Goal: Task Accomplishment & Management: Use online tool/utility

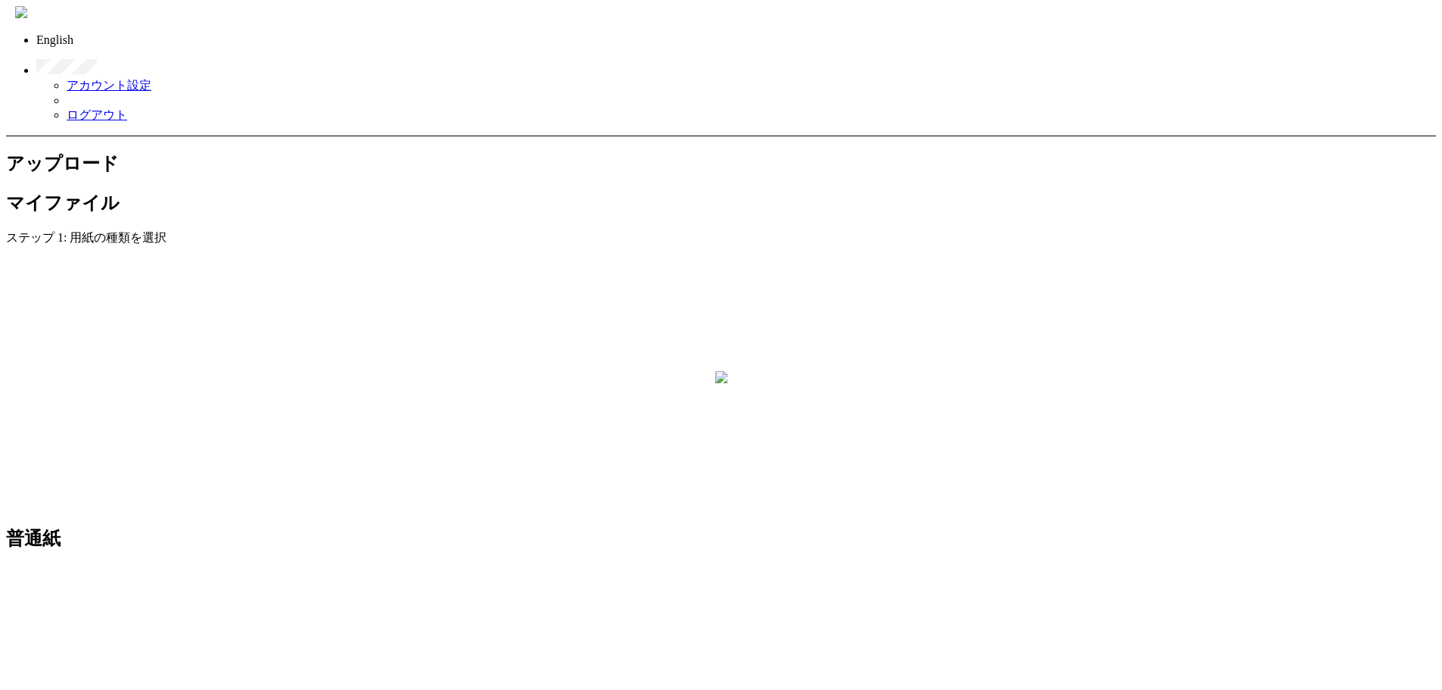
scroll to position [139, 0]
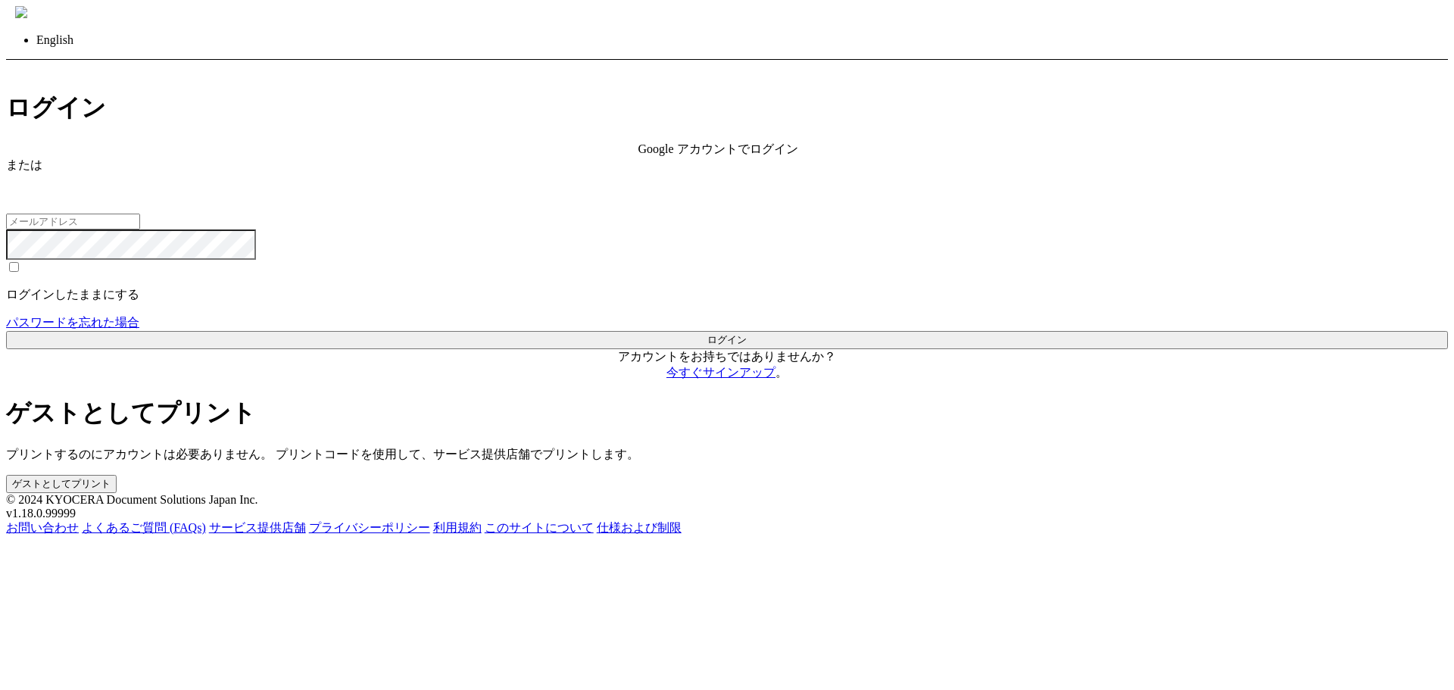
click at [638, 155] on span "Google アカウントでログイン" at bounding box center [718, 148] width 160 height 13
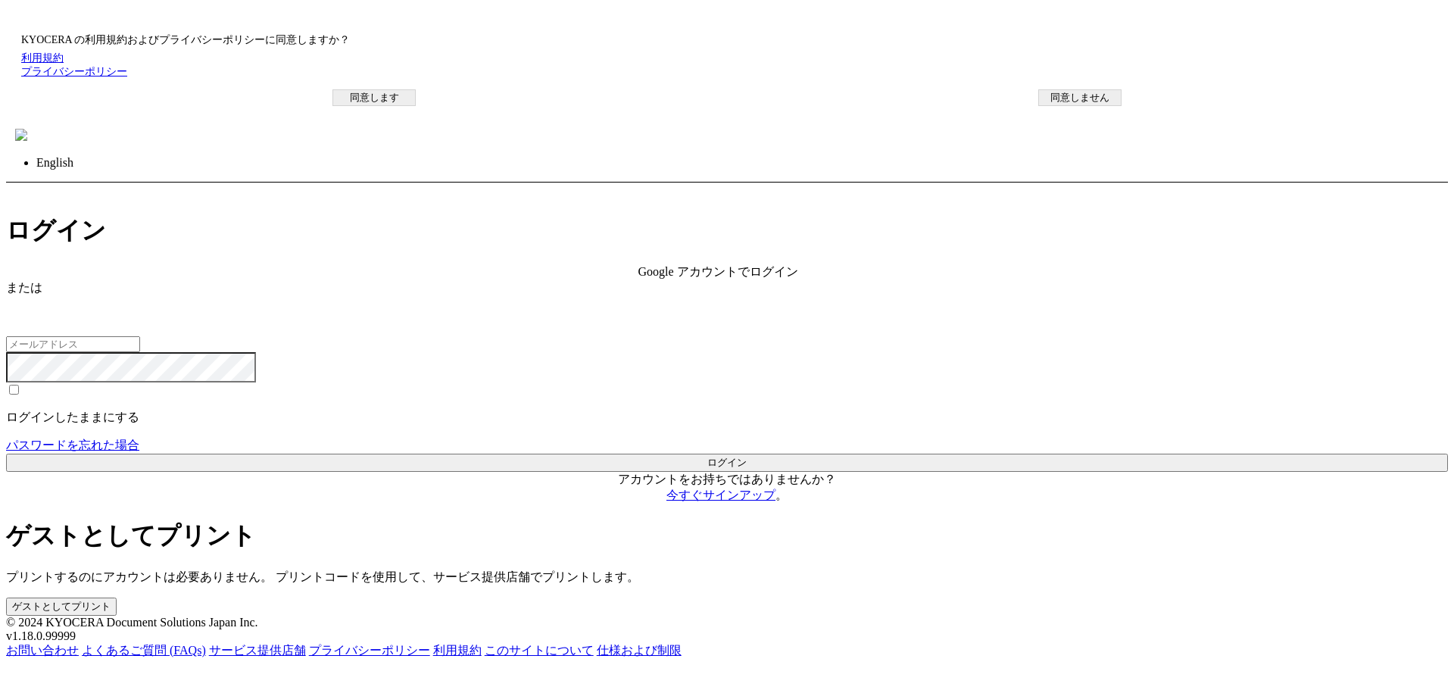
click at [416, 106] on button "同意します" at bounding box center [373, 97] width 83 height 17
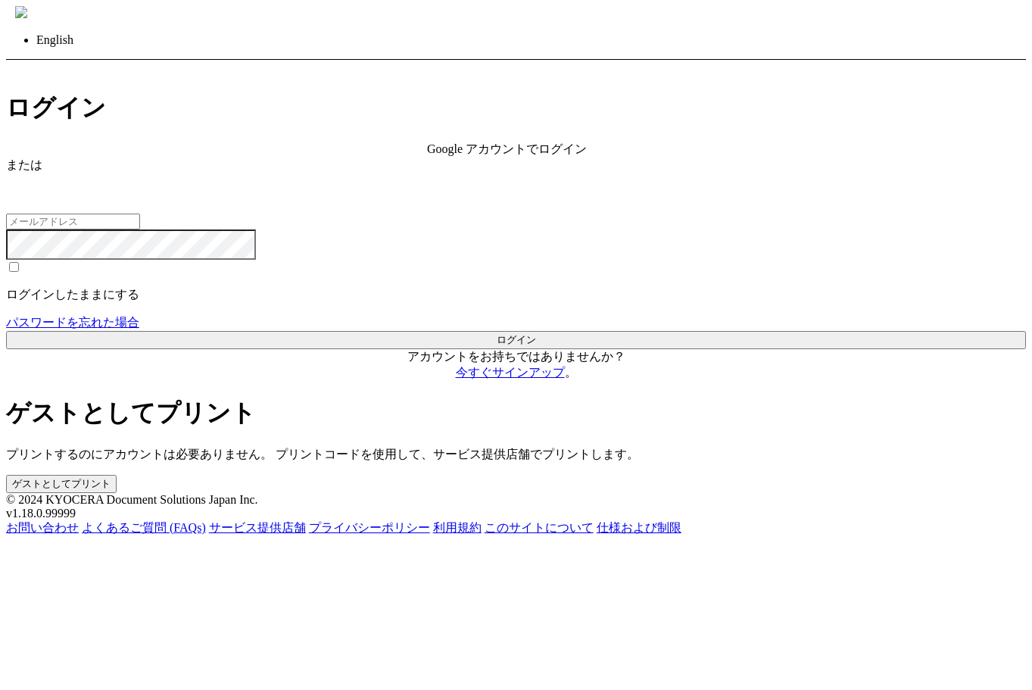
click at [399, 260] on div "入力されたメールアドレスまたはパスワードが正しくありません。" at bounding box center [516, 222] width 1020 height 74
click at [427, 157] on div "Google アカウントでログイン" at bounding box center [516, 150] width 178 height 16
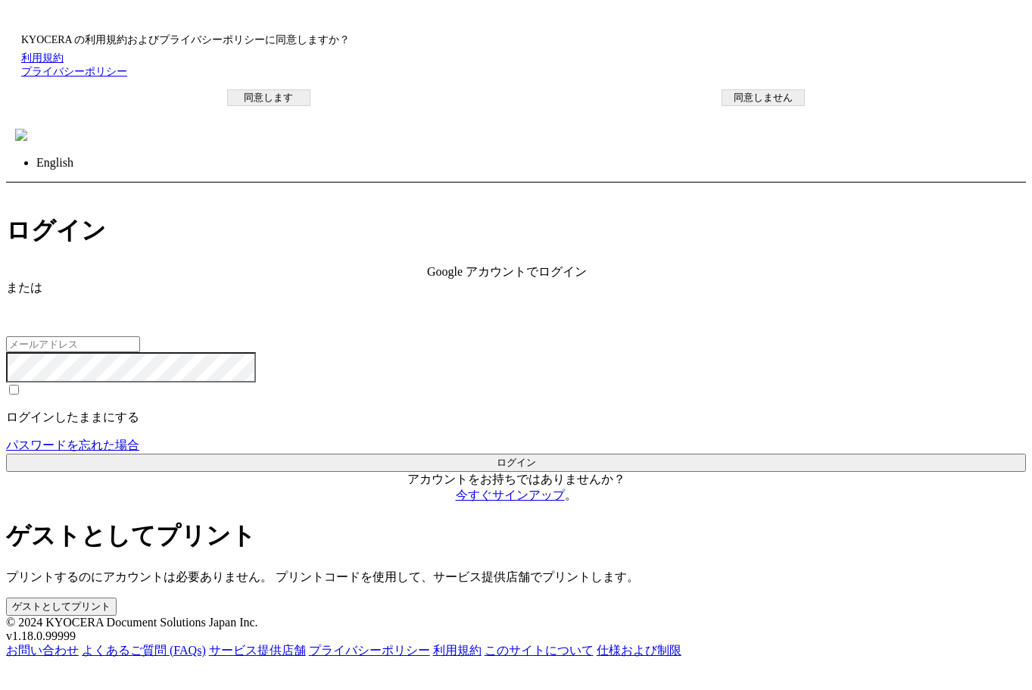
click at [310, 106] on button "同意します" at bounding box center [268, 97] width 83 height 17
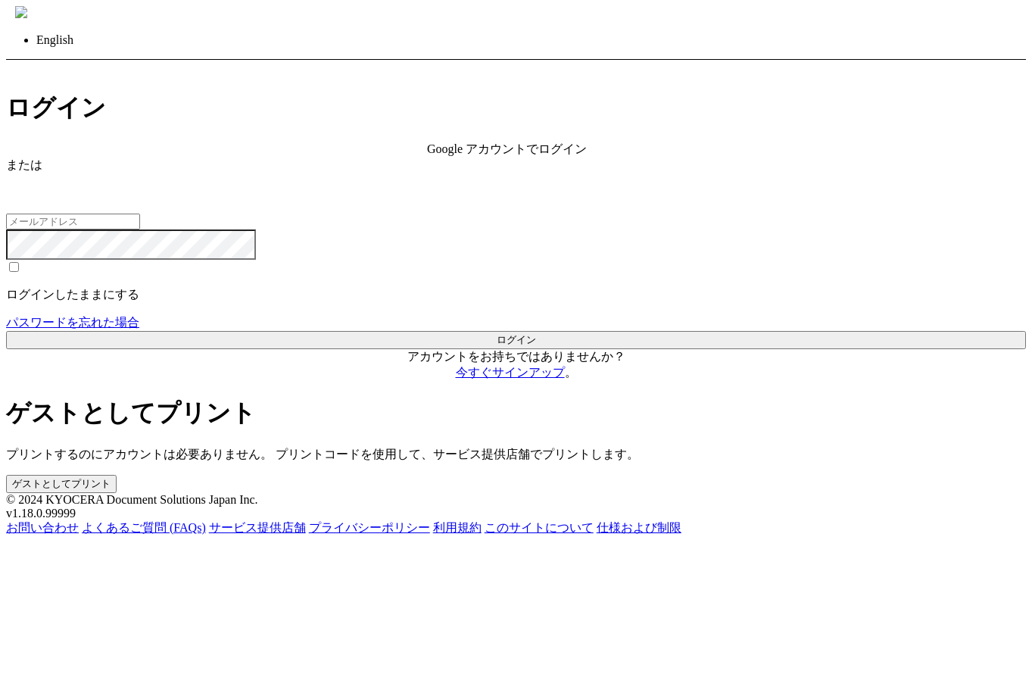
click at [182, 229] on div "入力されたメールアドレスまたはパスワードが正しくありません。" at bounding box center [516, 207] width 1020 height 44
click at [427, 157] on div "Google アカウントでログイン" at bounding box center [516, 150] width 178 height 16
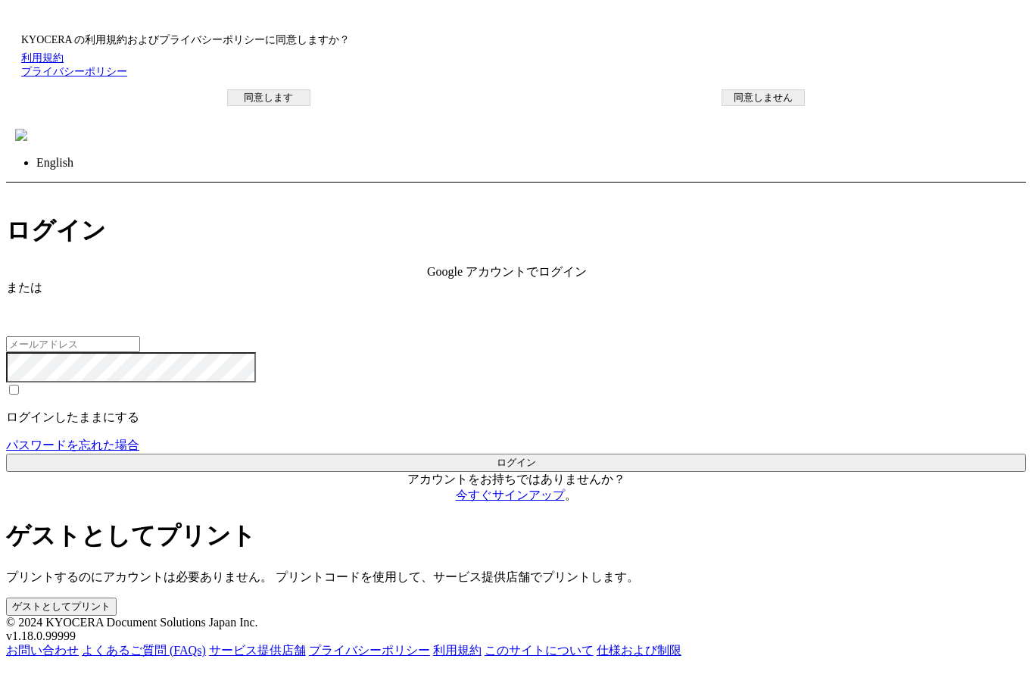
click at [310, 106] on button "同意します" at bounding box center [268, 97] width 83 height 17
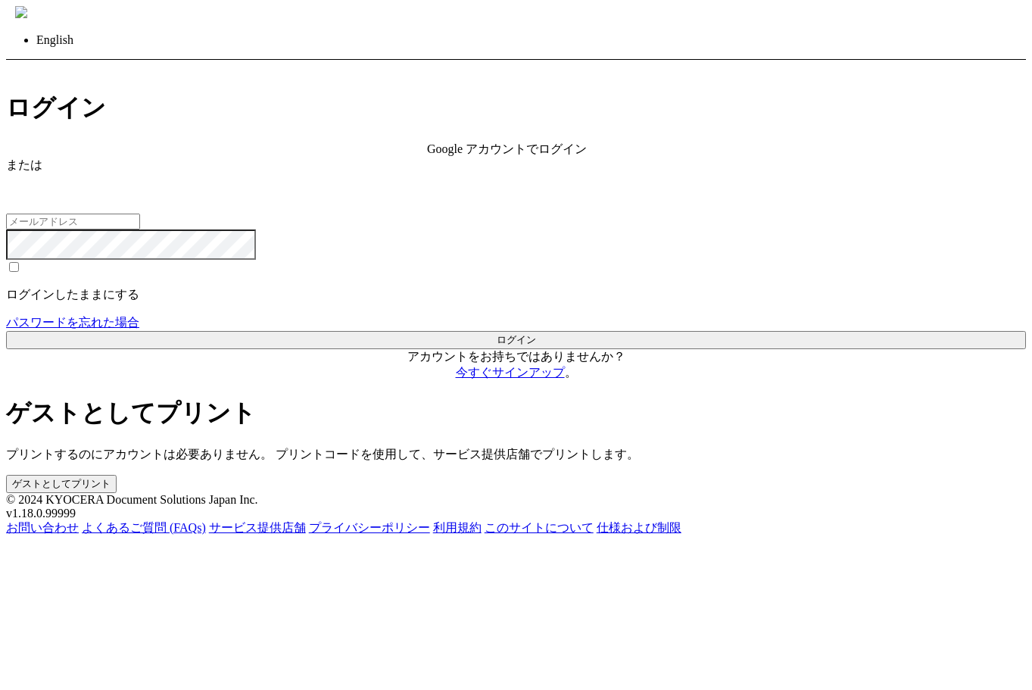
click at [427, 155] on span "Google アカウントでログイン" at bounding box center [507, 148] width 160 height 13
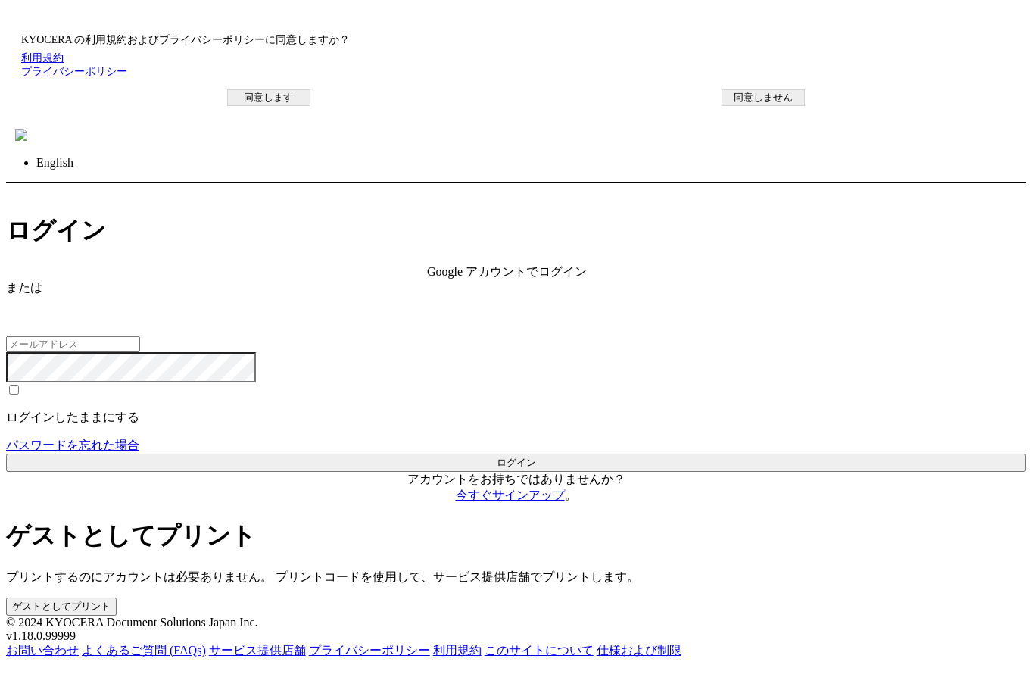
click at [310, 106] on button "同意します" at bounding box center [268, 97] width 83 height 17
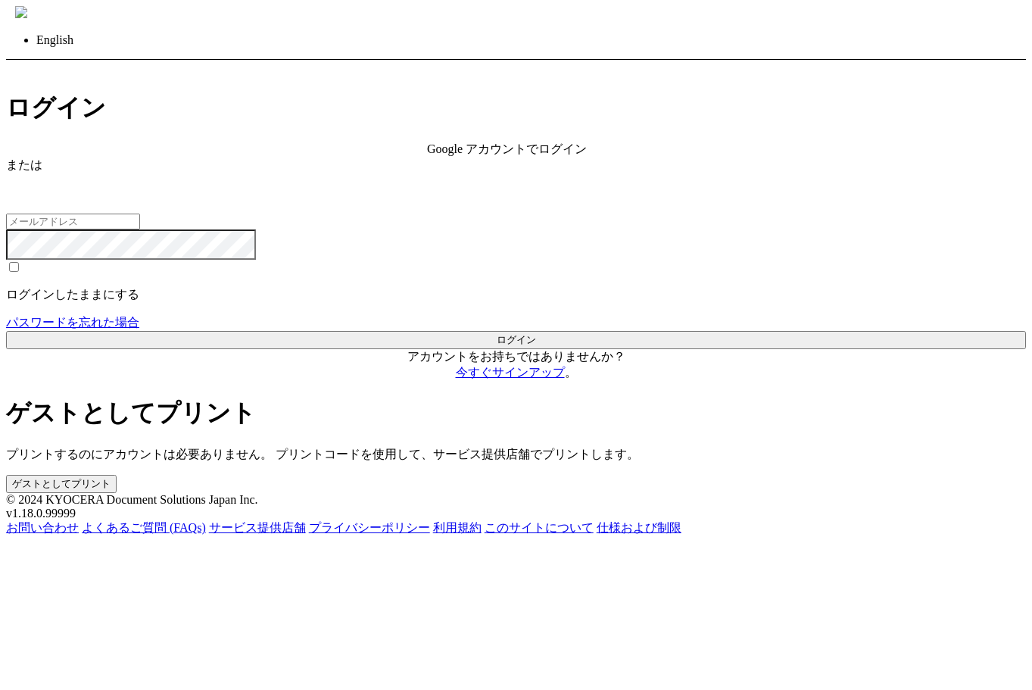
click at [427, 155] on span "Google アカウントでログイン" at bounding box center [507, 148] width 160 height 13
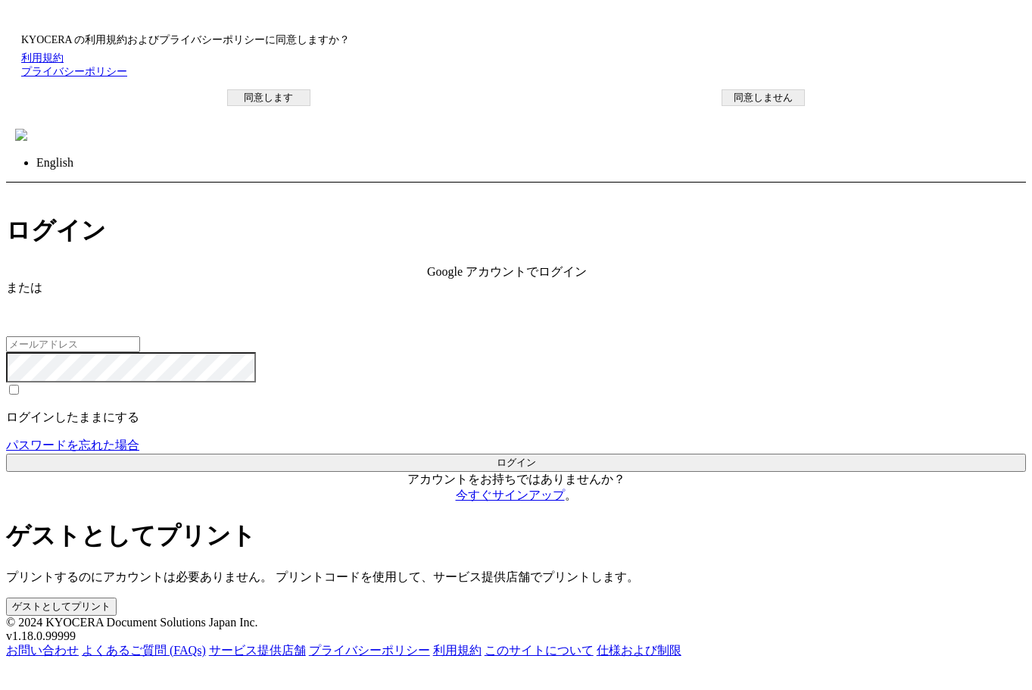
click at [310, 106] on button "同意します" at bounding box center [268, 97] width 83 height 17
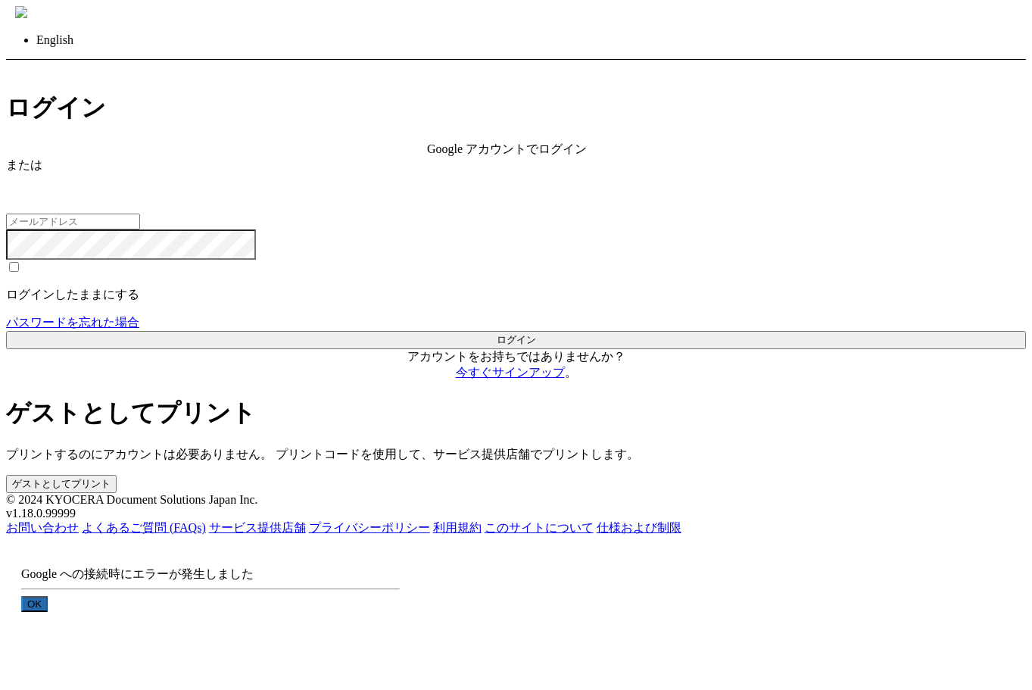
click at [48, 596] on button "OK" at bounding box center [34, 604] width 26 height 16
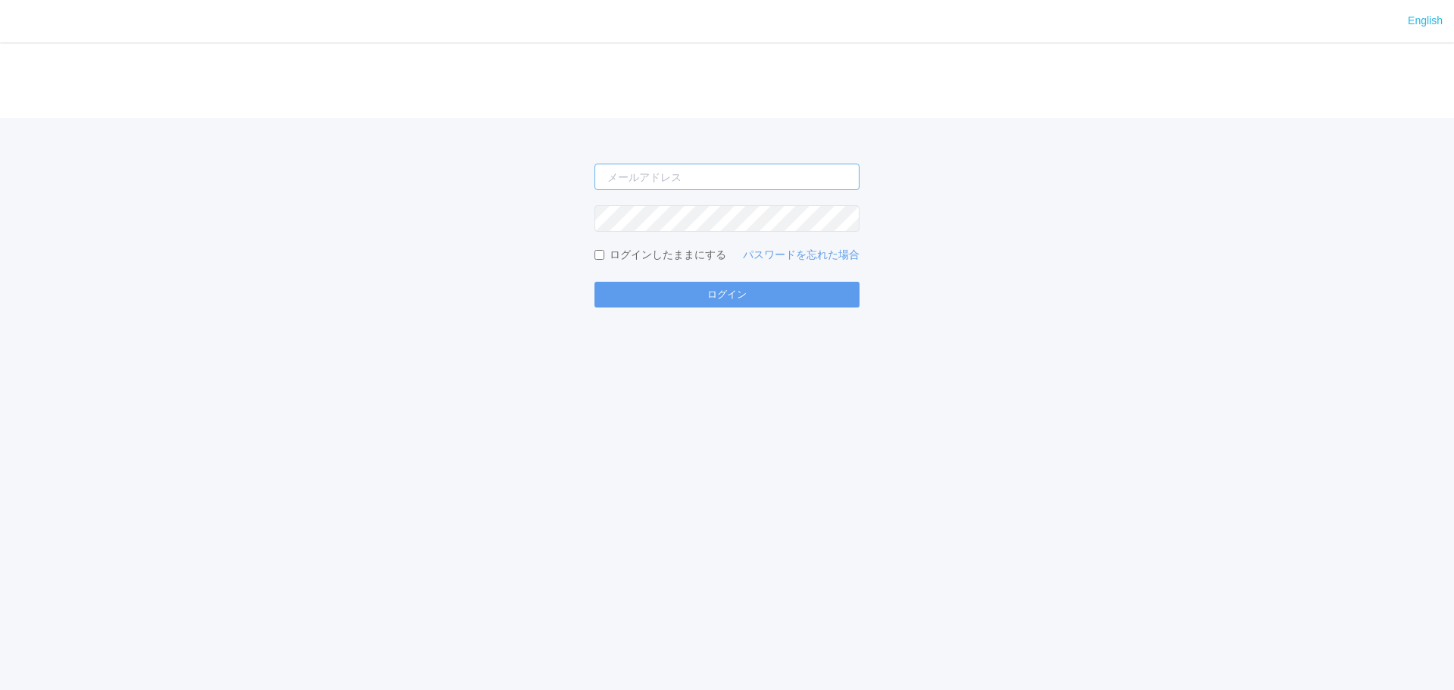
click at [684, 183] on input "email" at bounding box center [726, 177] width 265 height 26
type input "jp-atp-admin@dj.kyocera.com"
click at [594, 282] on button "ログイン" at bounding box center [726, 295] width 265 height 26
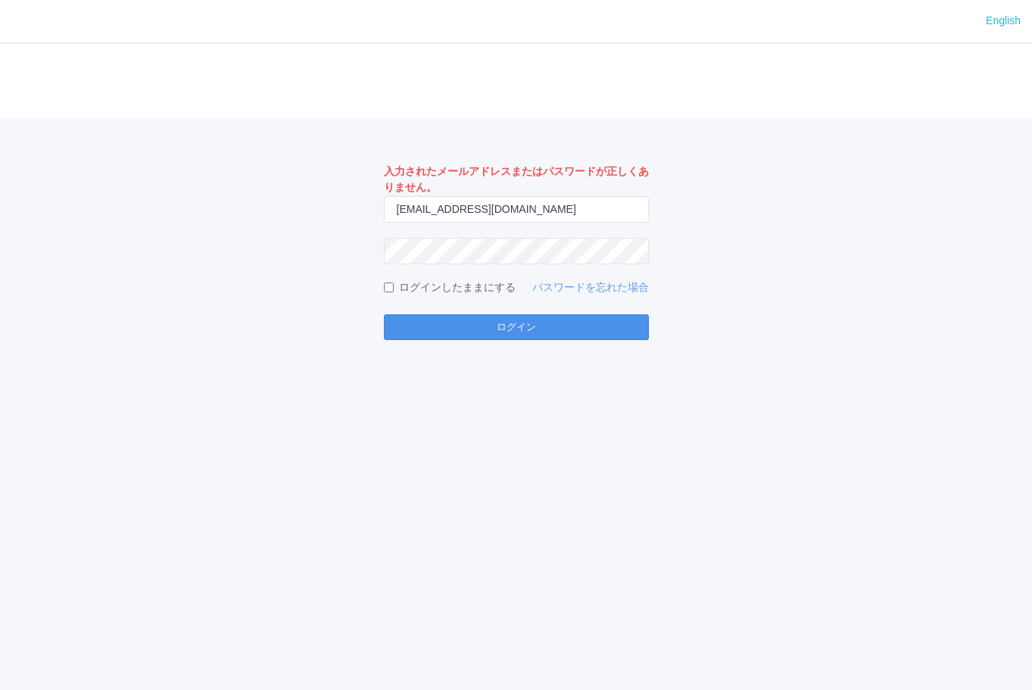
click at [515, 332] on button "ログイン" at bounding box center [516, 327] width 265 height 26
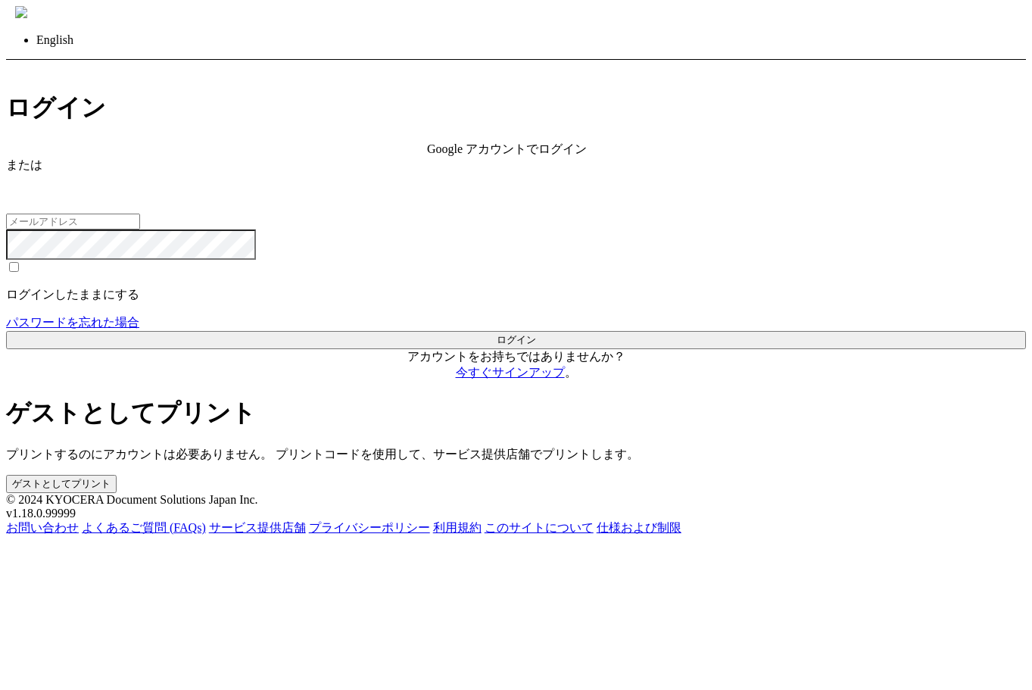
click at [427, 157] on div "Google アカウントでログイン" at bounding box center [516, 150] width 178 height 16
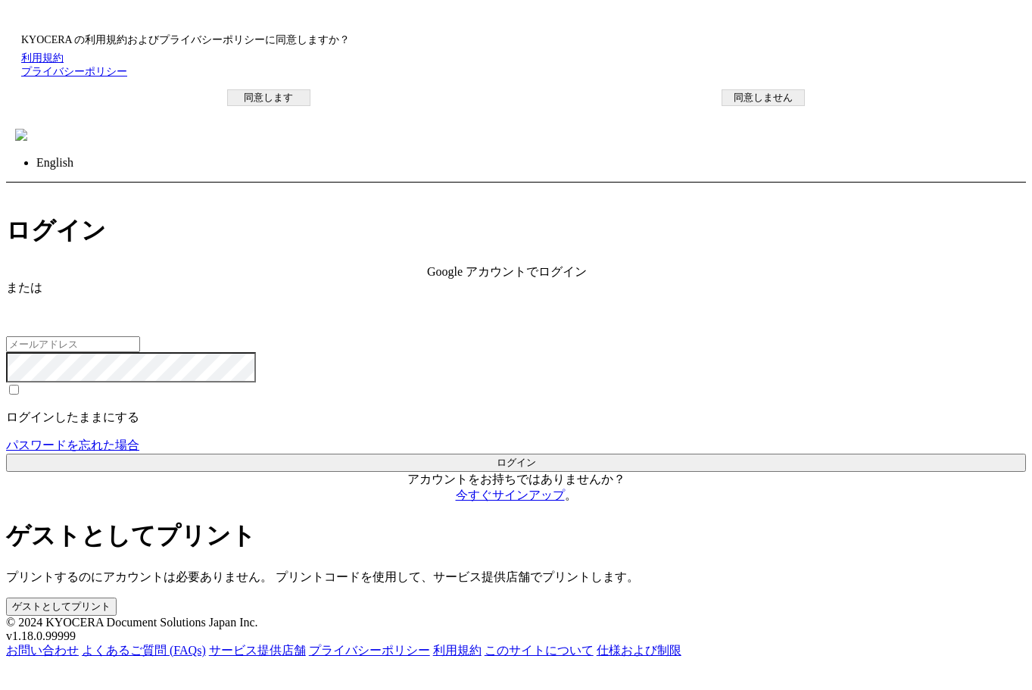
click at [310, 106] on button "同意します" at bounding box center [268, 97] width 83 height 17
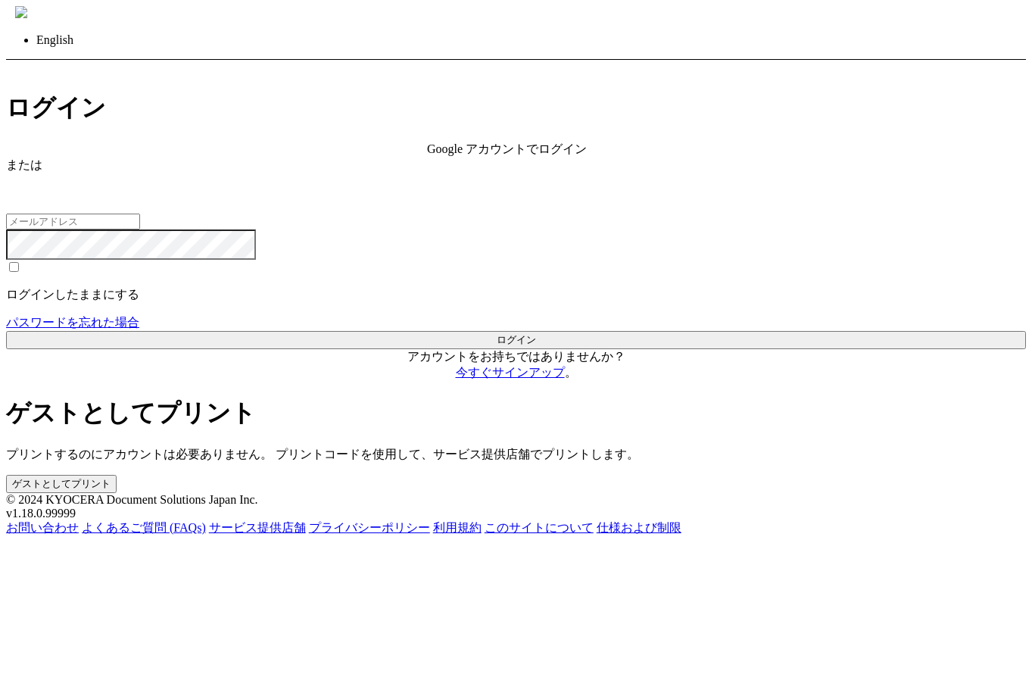
click at [299, 125] on h1 "ログイン" at bounding box center [516, 108] width 1020 height 33
click at [427, 157] on div "Google アカウントでログイン" at bounding box center [516, 150] width 178 height 16
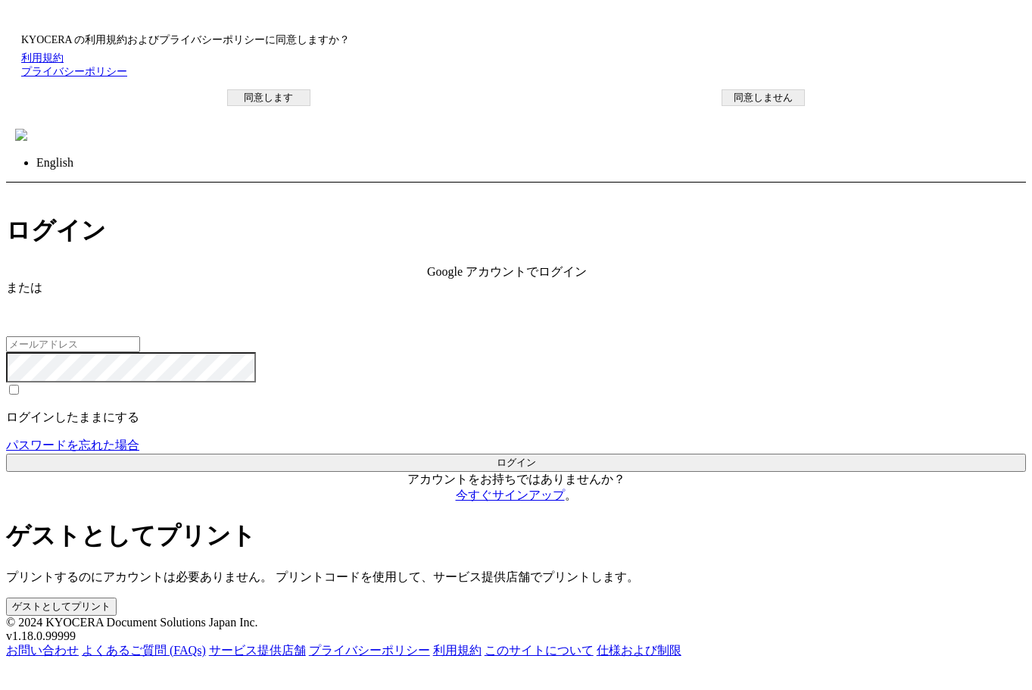
click at [310, 106] on button "同意します" at bounding box center [268, 97] width 83 height 17
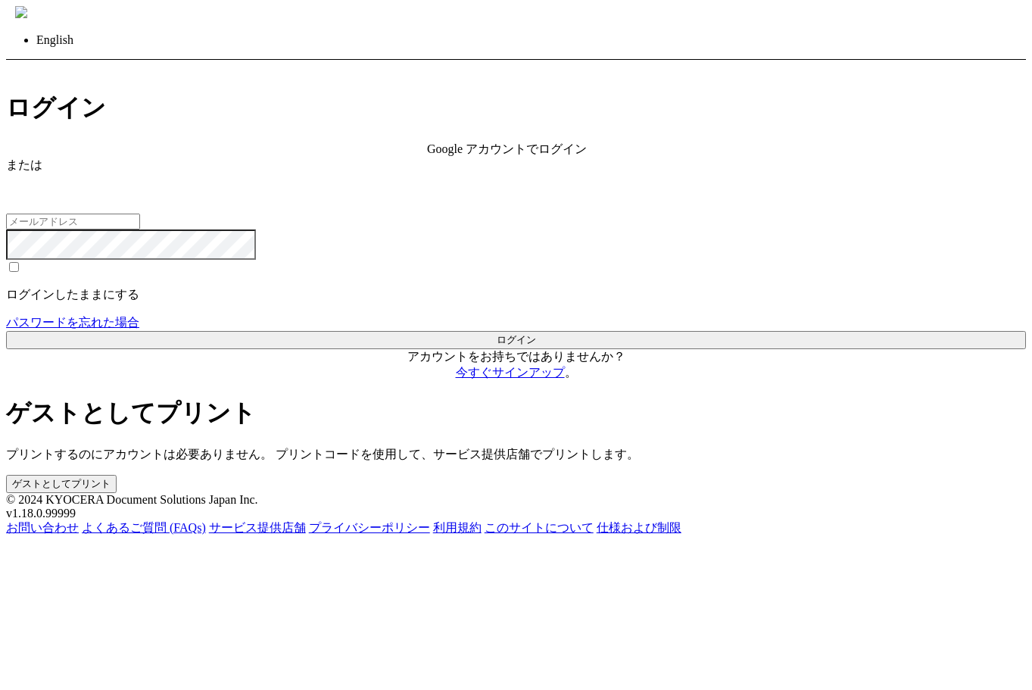
click at [117, 475] on button "ゲストとしてプリント" at bounding box center [61, 484] width 111 height 18
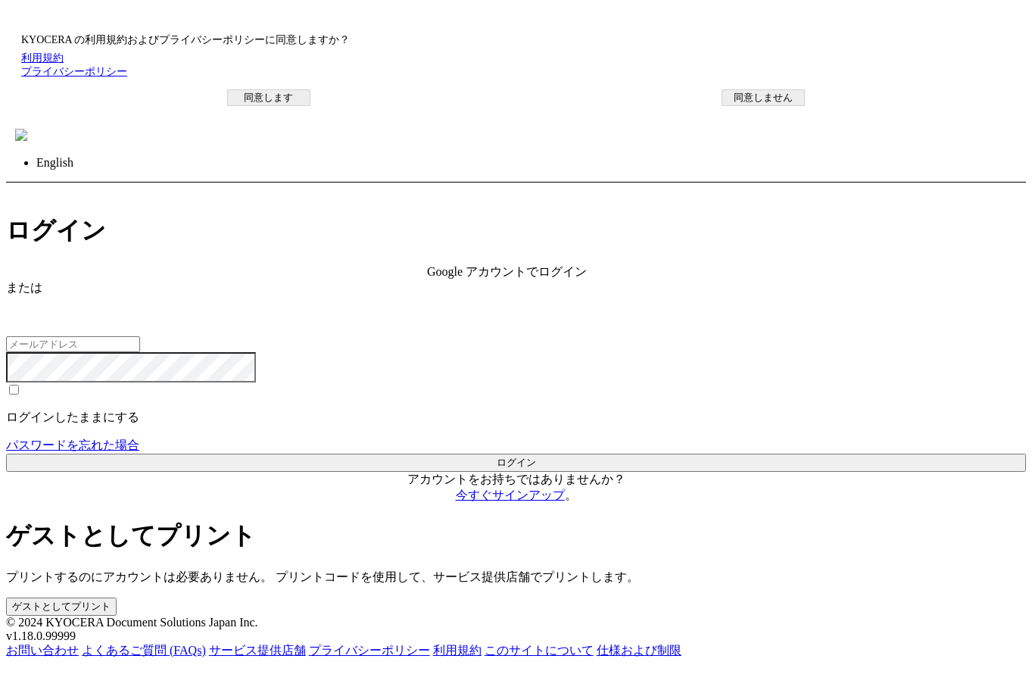
click at [310, 106] on button "同意します" at bounding box center [268, 97] width 83 height 17
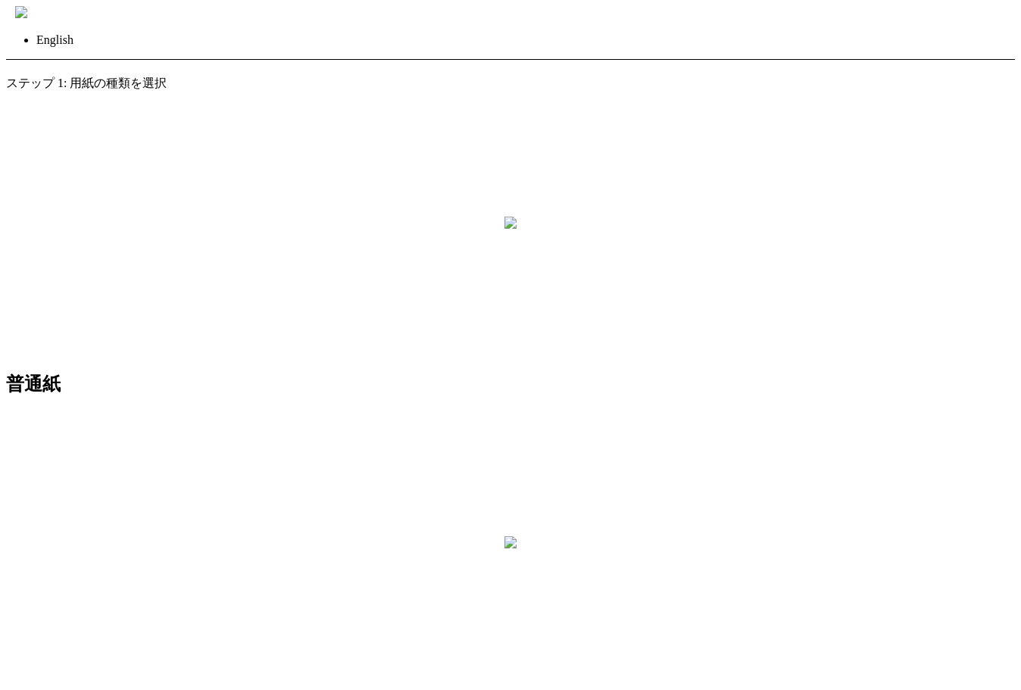
click at [27, 18] on img at bounding box center [21, 12] width 12 height 12
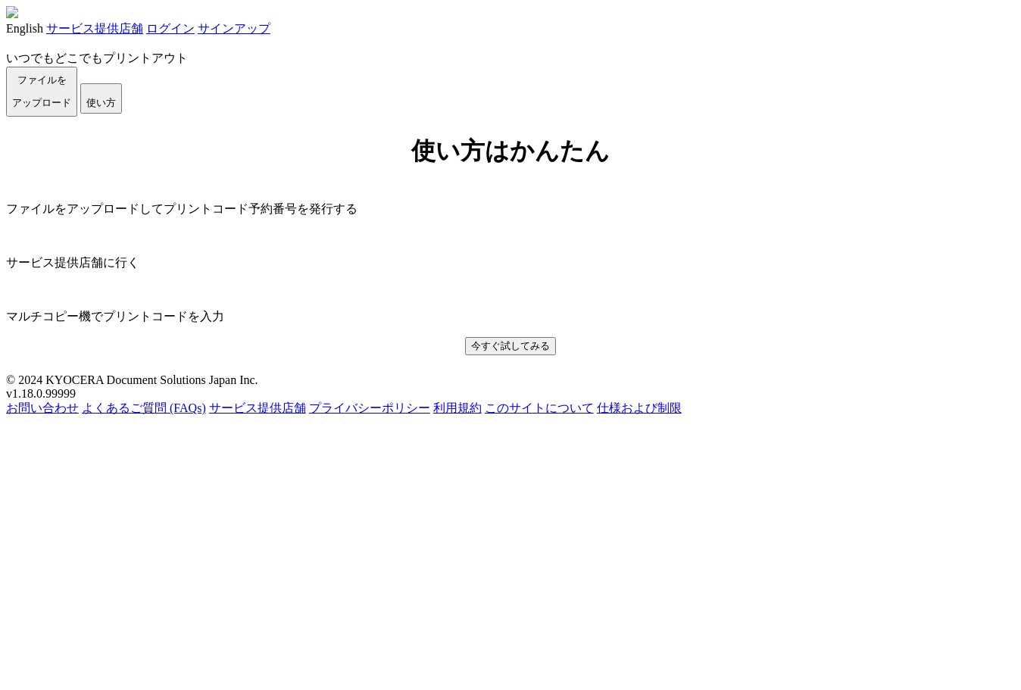
click at [195, 31] on link "ログイン" at bounding box center [170, 28] width 48 height 13
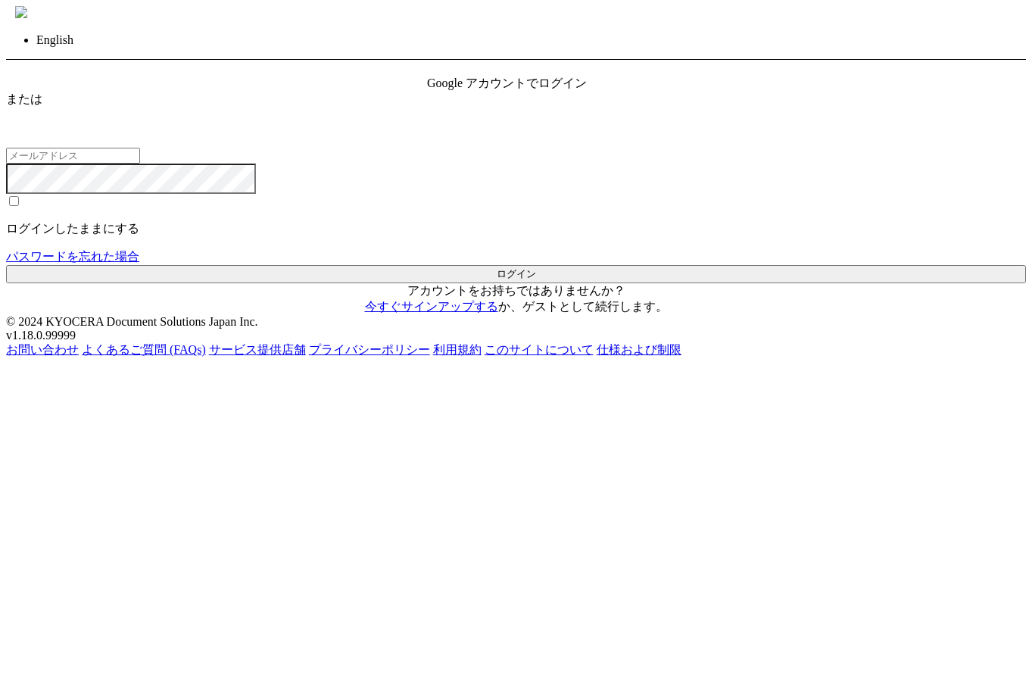
click at [581, 89] on span "Google アカウントでログイン" at bounding box center [507, 82] width 160 height 13
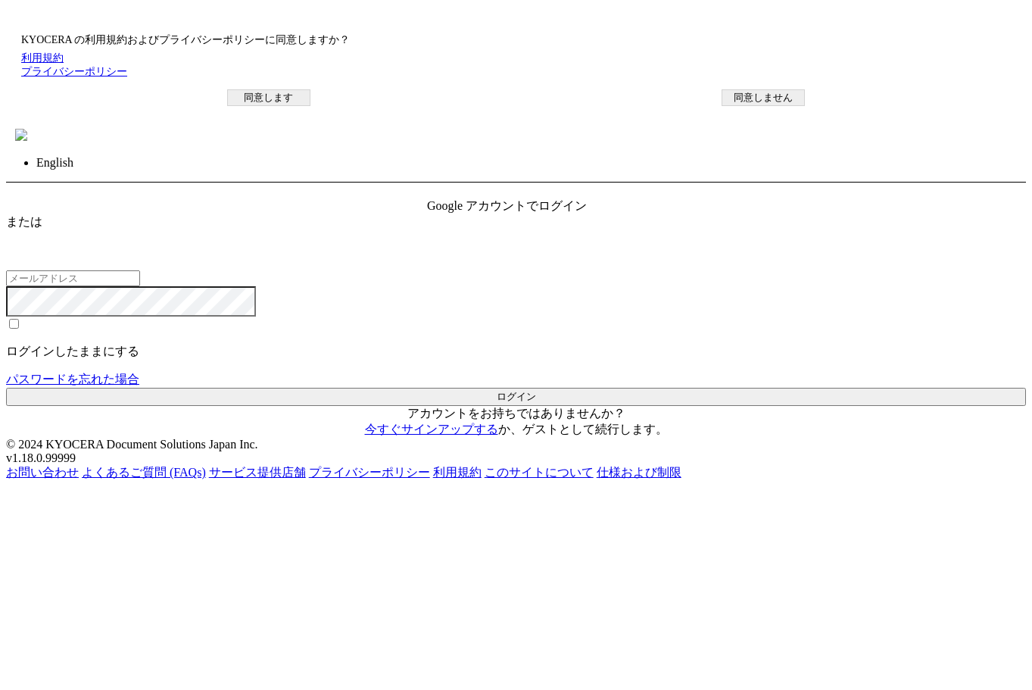
click at [310, 106] on button "同意します" at bounding box center [268, 97] width 83 height 17
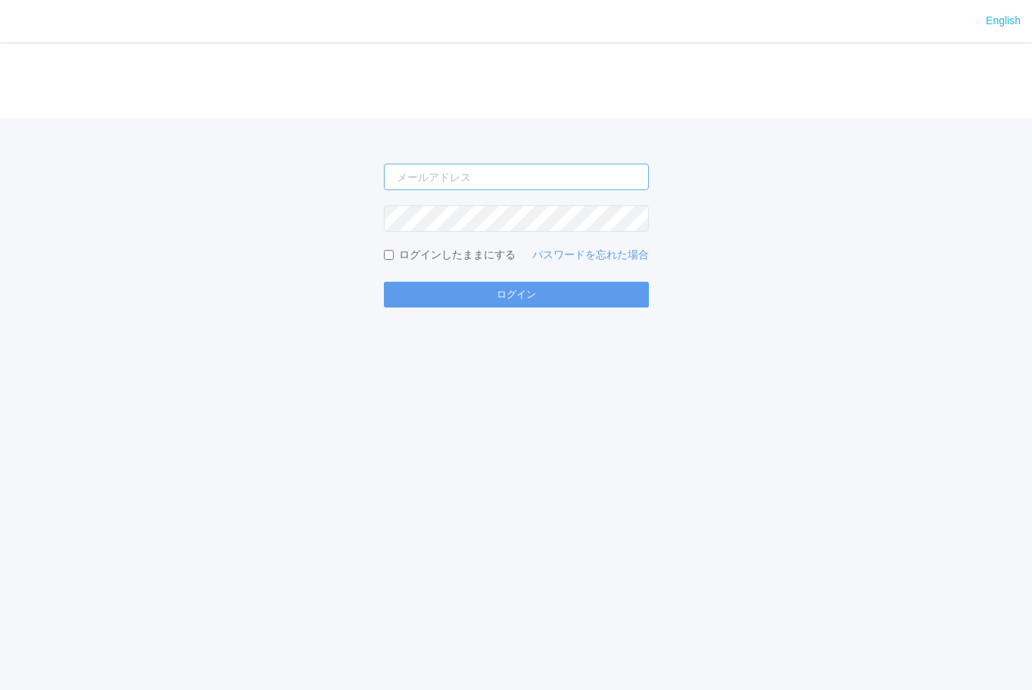
click at [542, 183] on input "email" at bounding box center [516, 177] width 265 height 26
type input "[EMAIL_ADDRESS][DOMAIN_NAME]"
click at [544, 288] on button "ログイン" at bounding box center [516, 295] width 265 height 26
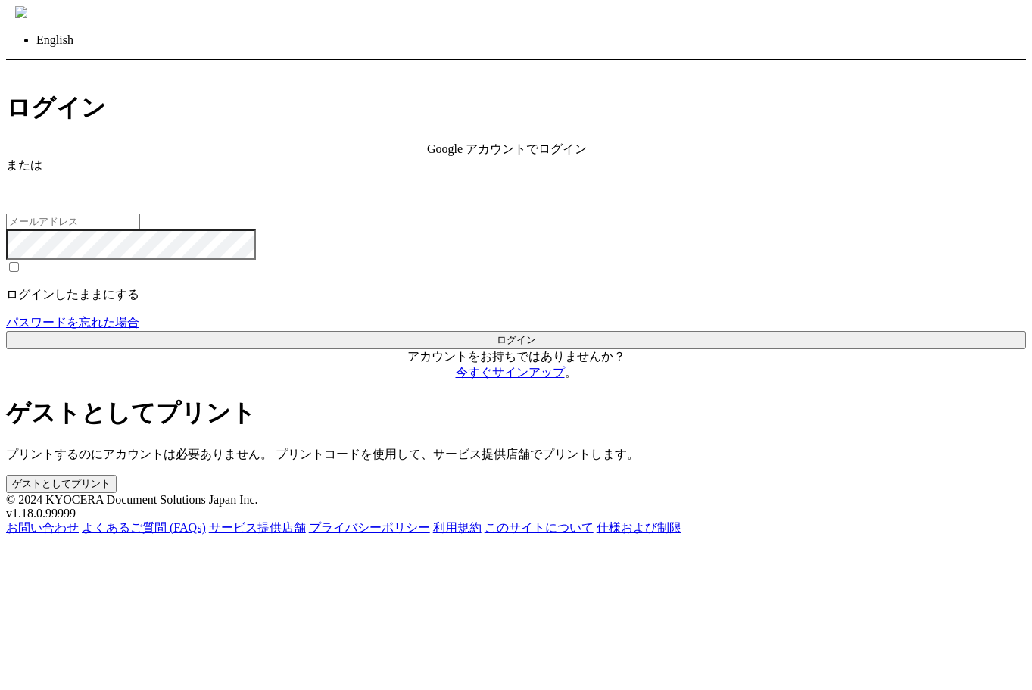
click at [427, 155] on span "Google アカウントでログイン" at bounding box center [507, 148] width 160 height 13
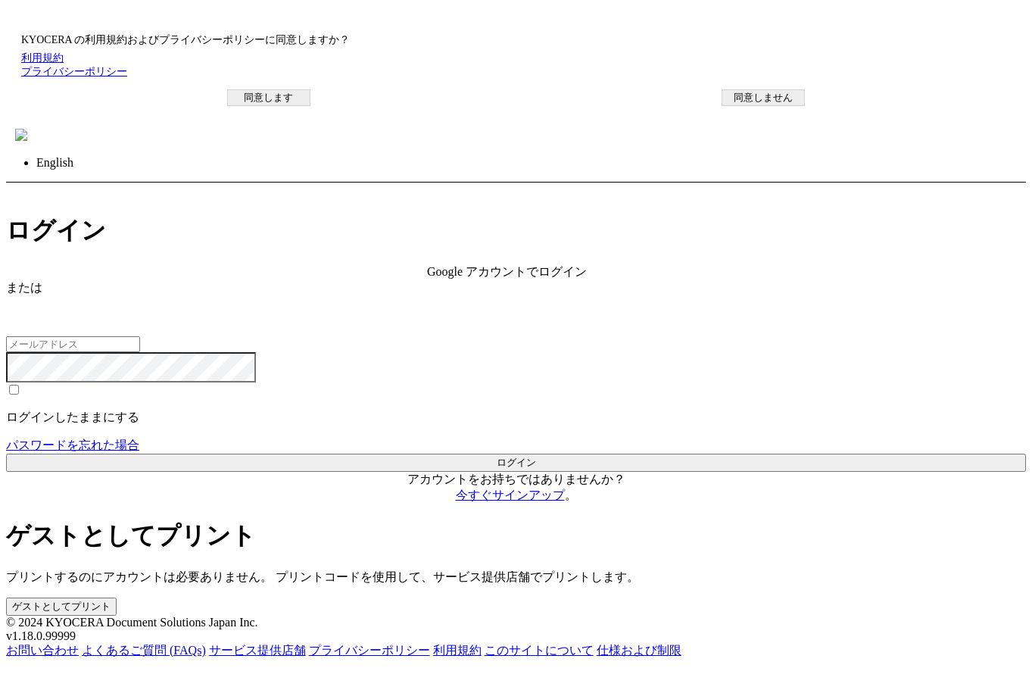
click at [310, 106] on button "同意します" at bounding box center [268, 97] width 83 height 17
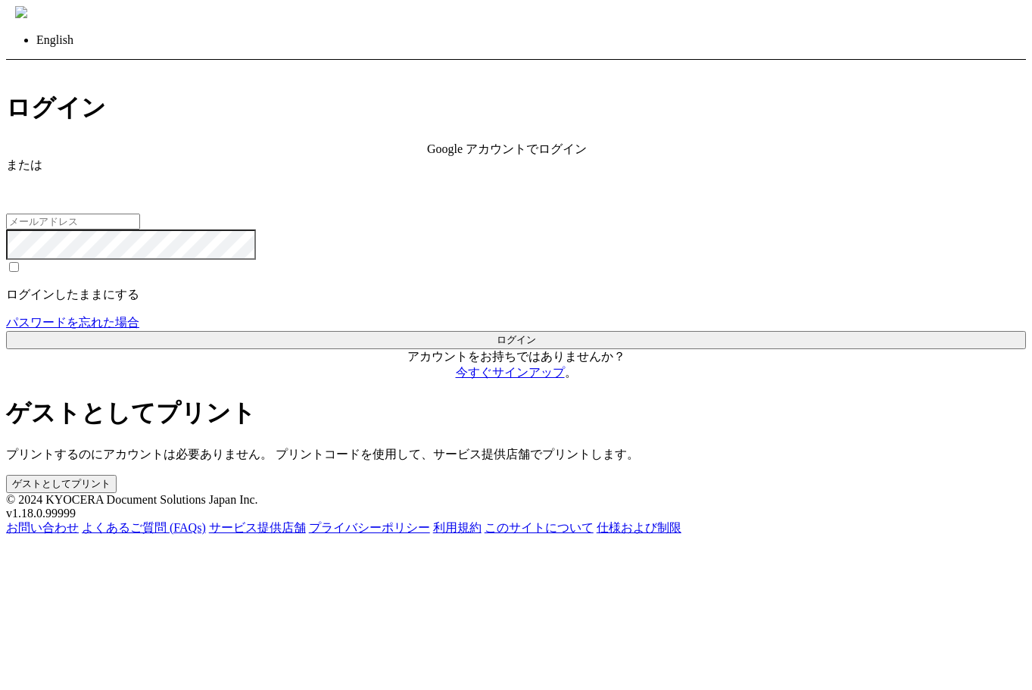
click at [475, 298] on div "ログイン Google アカウントでログイン または 入力されたメールアドレスまたはパスワードが正しくありません。 ログインしたままにする パスワードを忘れた…" at bounding box center [516, 292] width 1020 height 400
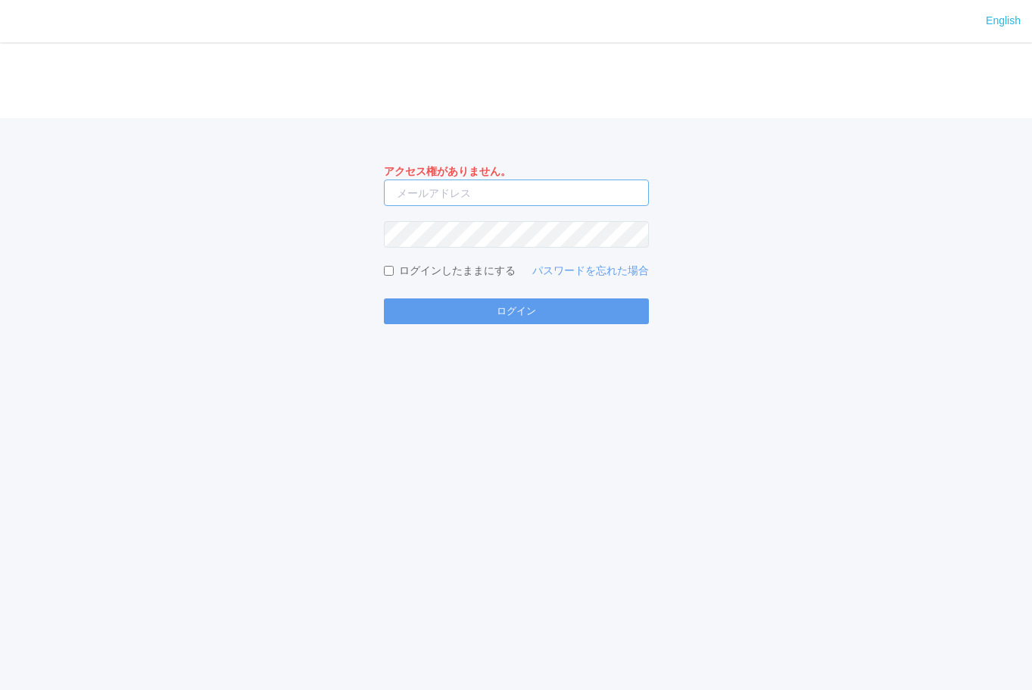
click at [475, 201] on input "email" at bounding box center [516, 192] width 265 height 26
type input "[EMAIL_ADDRESS][DOMAIN_NAME]"
click at [485, 250] on form "アクセス権がありません。 [EMAIL_ADDRESS][DOMAIN_NAME] ログインしたままにする パスワードを忘れた場合 ログイン" at bounding box center [516, 244] width 265 height 161
click at [384, 298] on button "ログイン" at bounding box center [516, 311] width 265 height 26
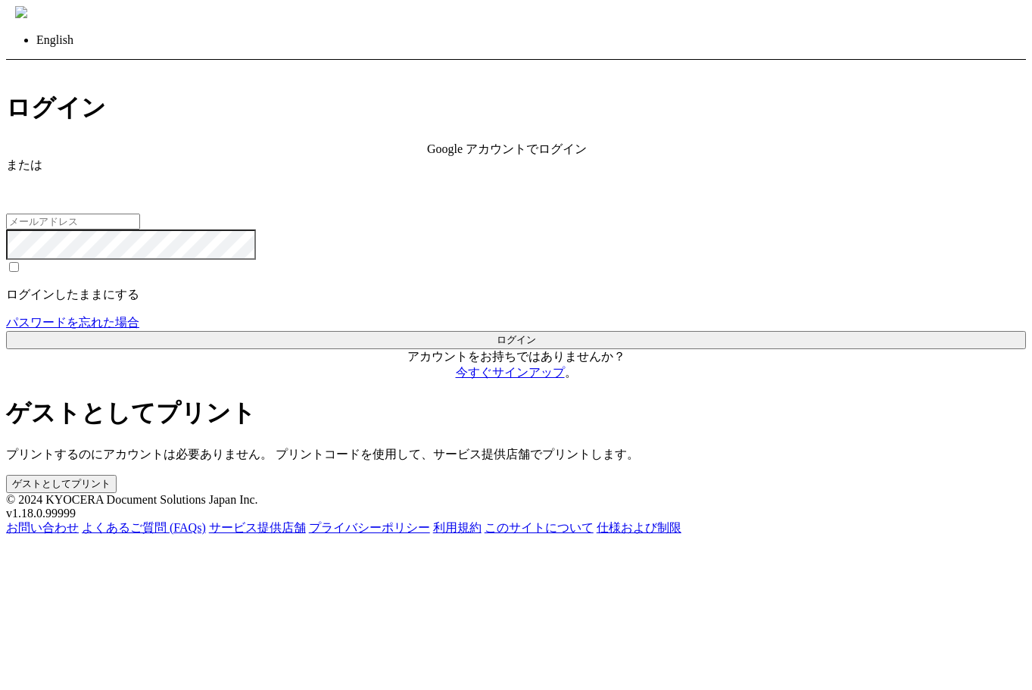
click at [427, 155] on span "Google アカウントでログイン" at bounding box center [507, 148] width 160 height 13
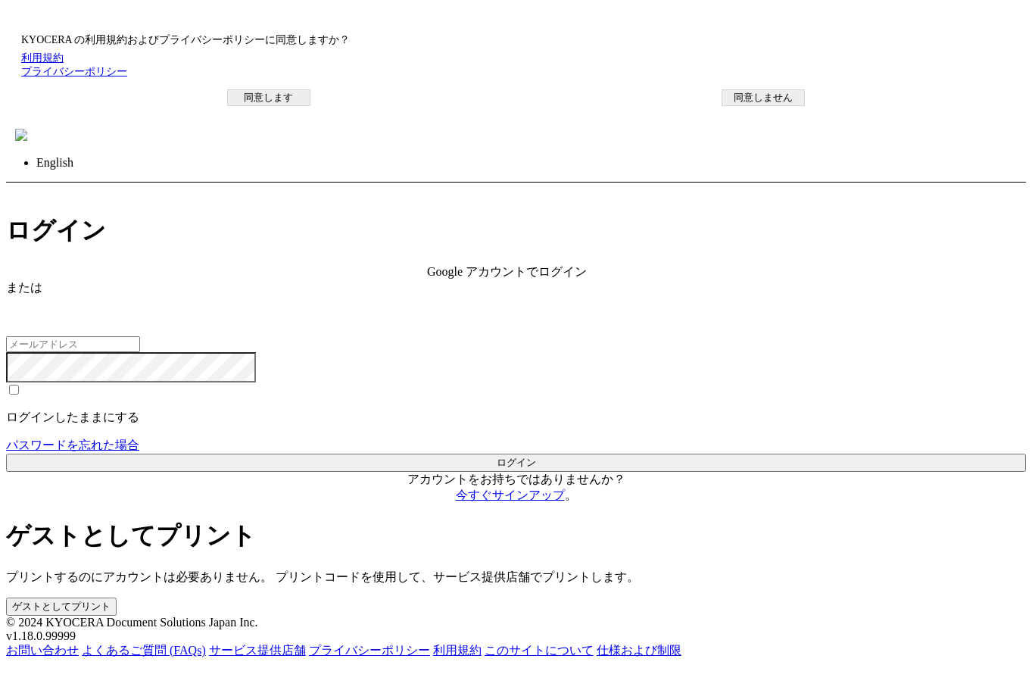
click at [310, 106] on button "同意します" at bounding box center [268, 97] width 83 height 17
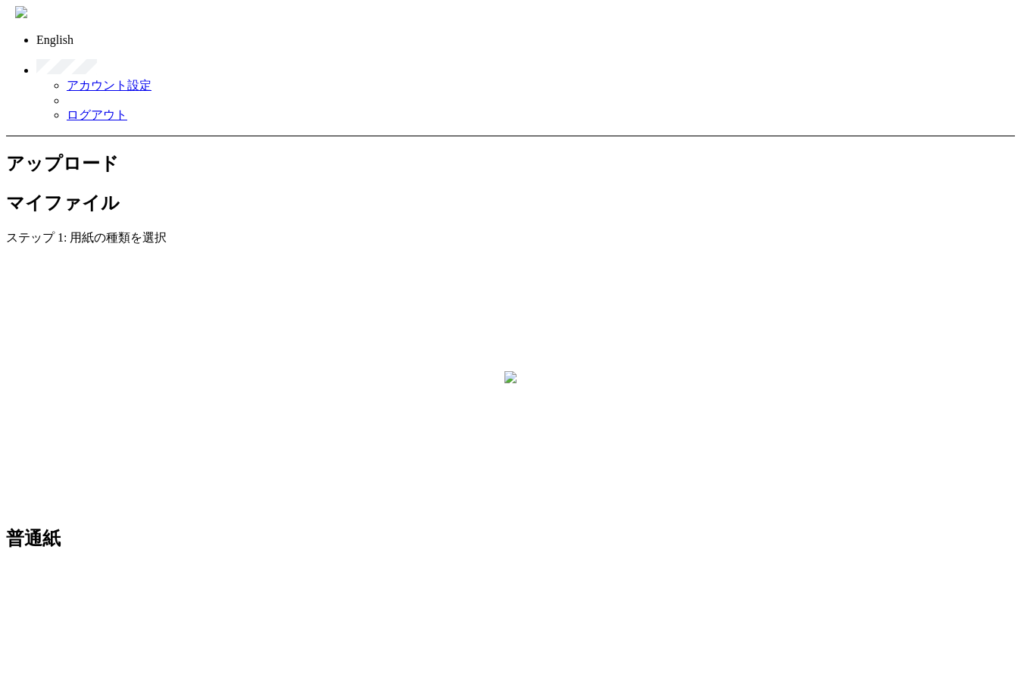
click at [971, 47] on link at bounding box center [520, 60] width 969 height 27
click at [127, 108] on link "ログアウト" at bounding box center [97, 114] width 61 height 13
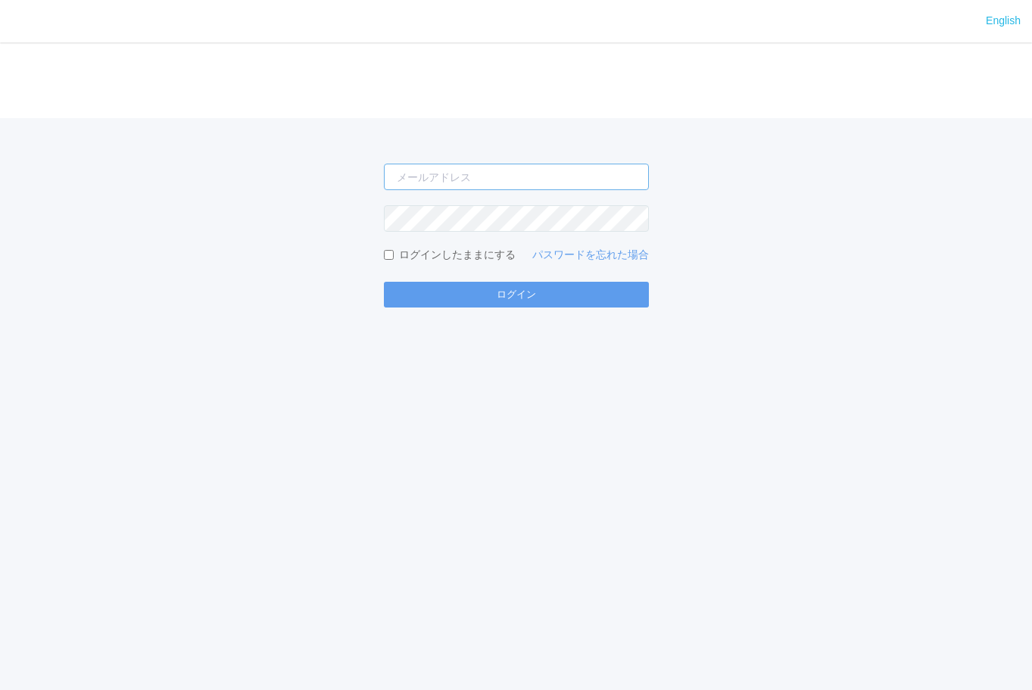
click at [432, 184] on input "email" at bounding box center [516, 177] width 265 height 26
type input "[EMAIL_ADDRESS][DOMAIN_NAME]"
click at [384, 282] on button "ログイン" at bounding box center [516, 295] width 265 height 26
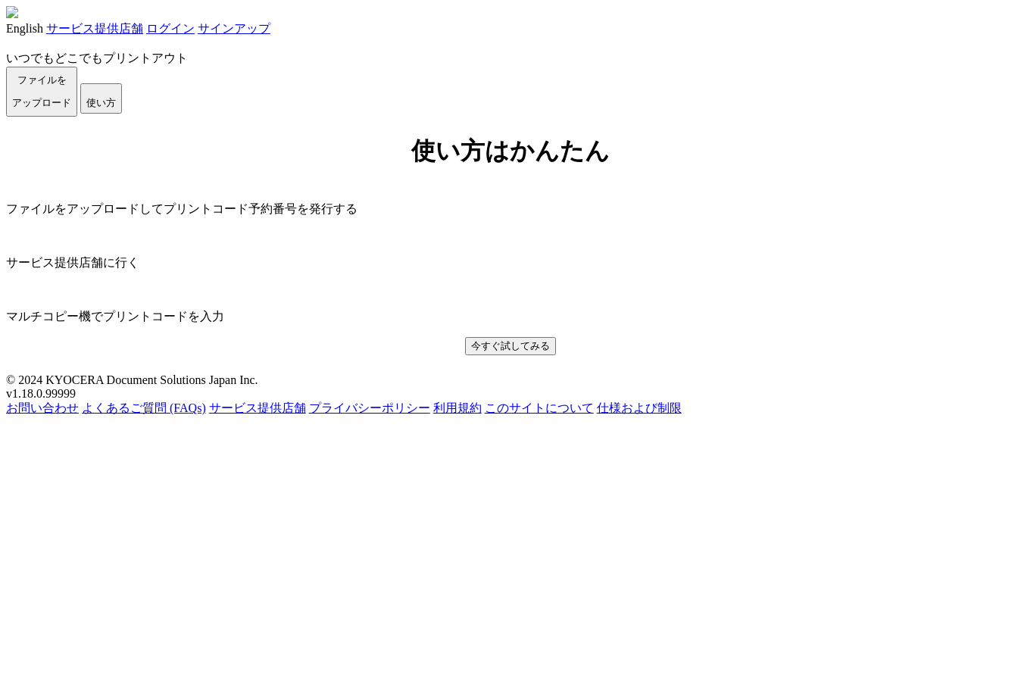
scroll to position [25, 0]
click at [195, 22] on link "ログイン" at bounding box center [170, 28] width 48 height 13
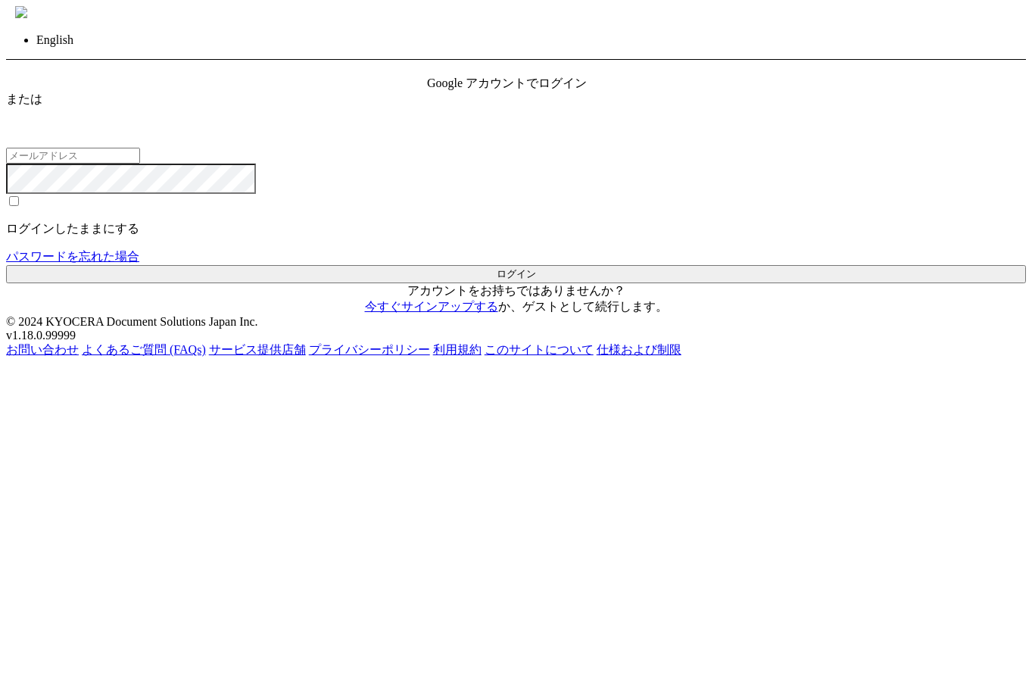
click at [569, 89] on span "Google アカウントでログイン" at bounding box center [507, 82] width 160 height 13
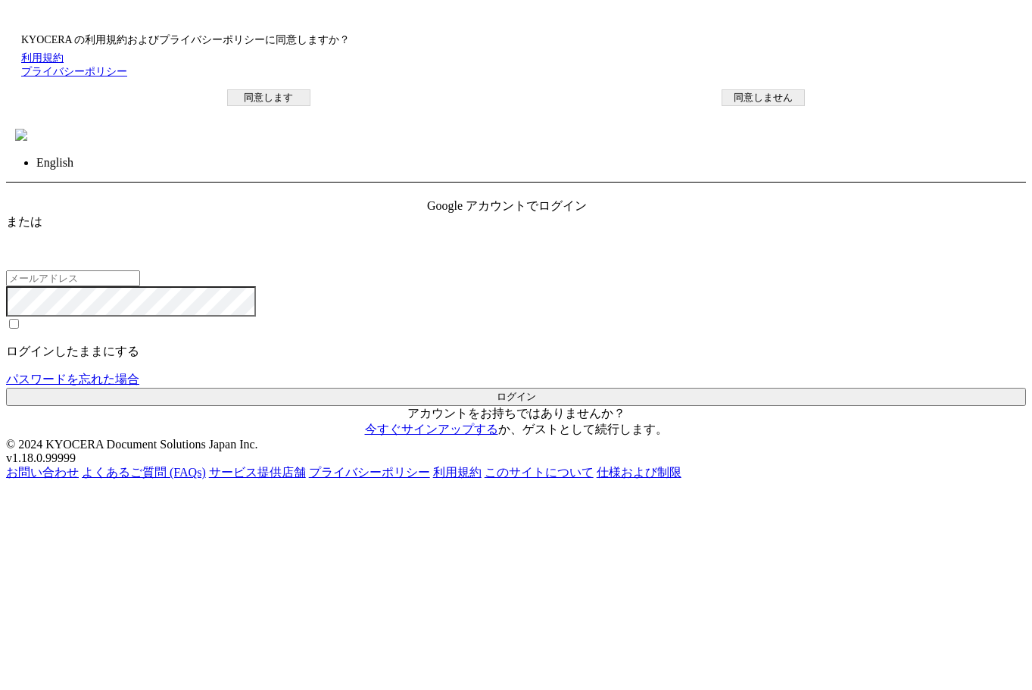
click at [310, 106] on button "同意します" at bounding box center [268, 97] width 83 height 17
